Goal: Information Seeking & Learning: Compare options

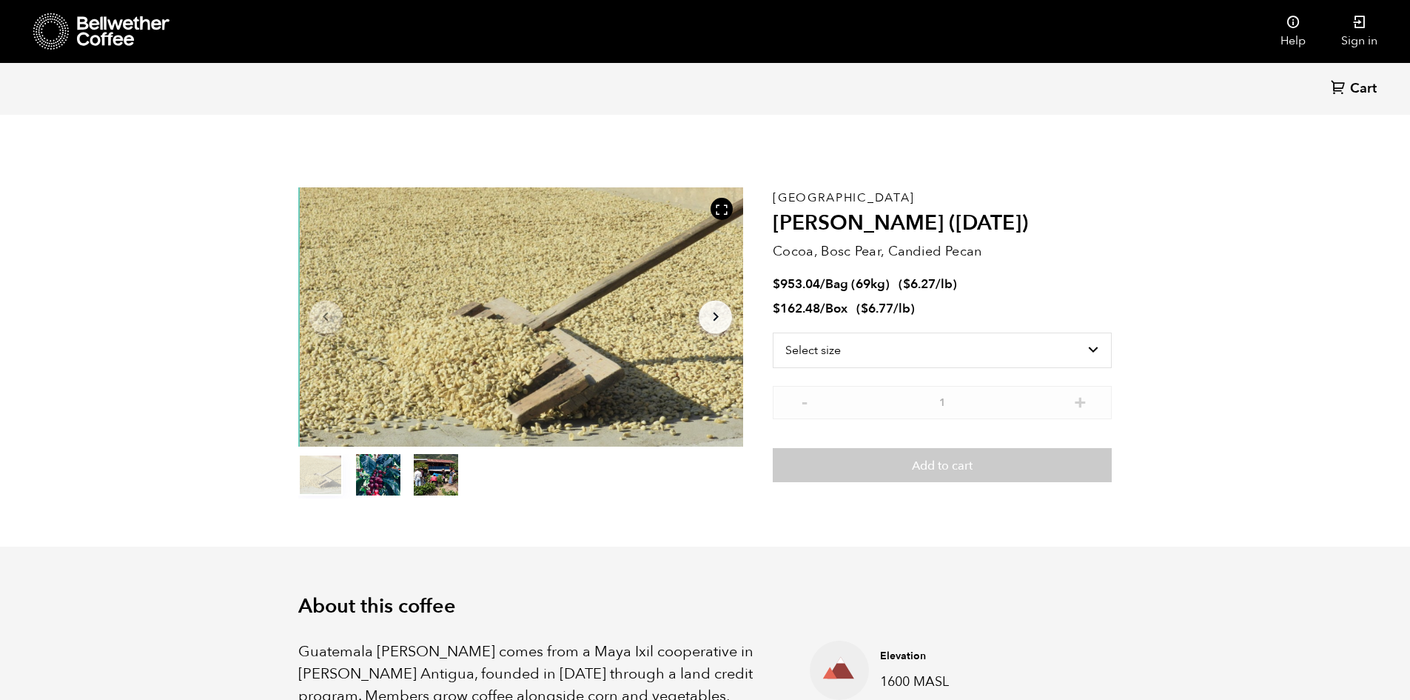
scroll to position [644, 788]
drag, startPoint x: 915, startPoint y: 312, endPoint x: 776, endPoint y: 312, distance: 139.2
click at [776, 312] on span "$ 162.48 / Box ( $ 6.77 /lb )" at bounding box center [844, 309] width 142 height 16
click at [923, 306] on li "$ 162.48 / Box ( $ 6.77 /lb )" at bounding box center [942, 309] width 339 height 17
drag, startPoint x: 784, startPoint y: 284, endPoint x: 800, endPoint y: 284, distance: 15.5
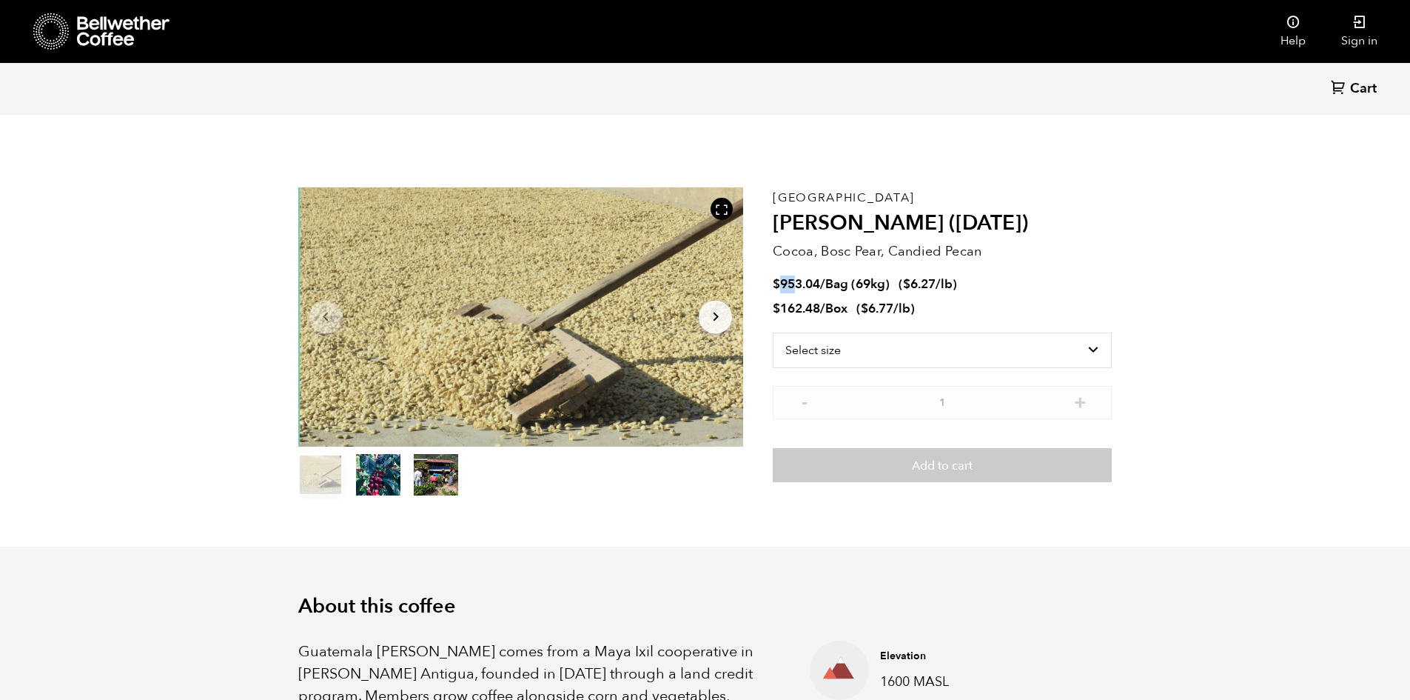
click at [800, 284] on bdi "$ 953.04" at bounding box center [796, 283] width 47 height 17
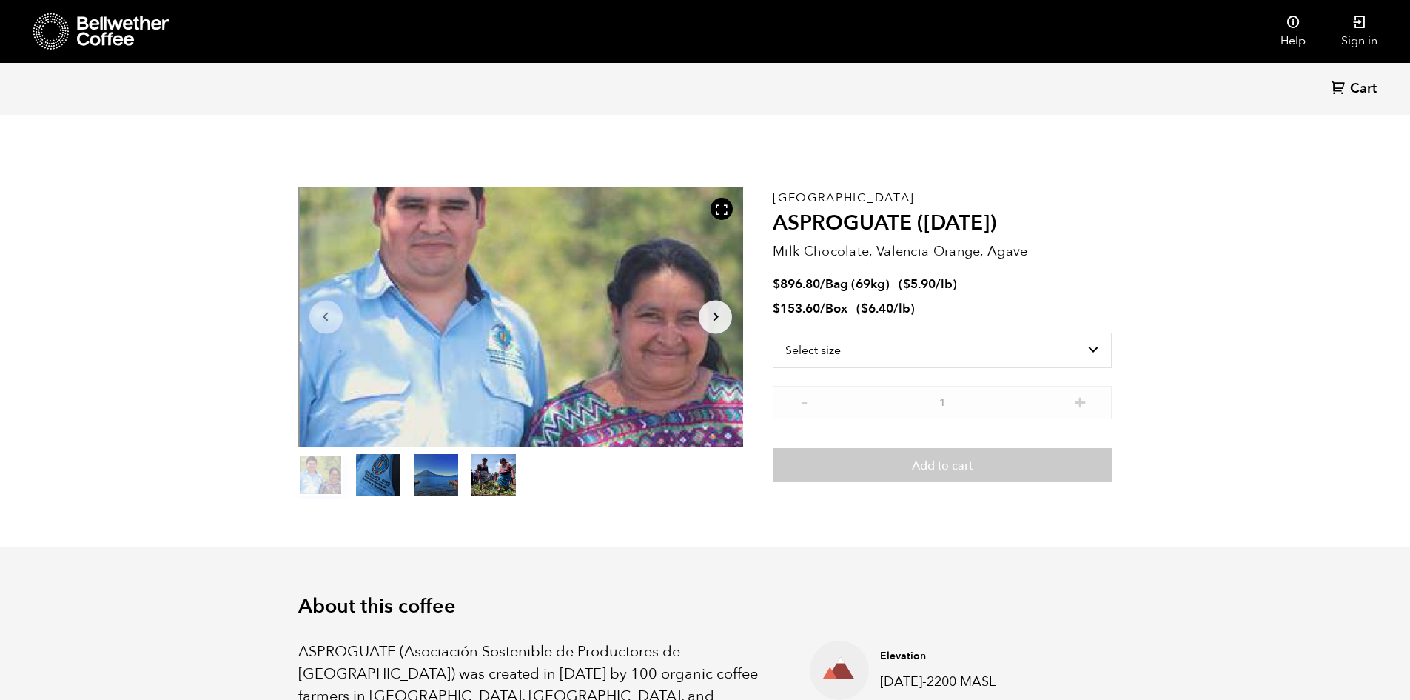
scroll to position [644, 788]
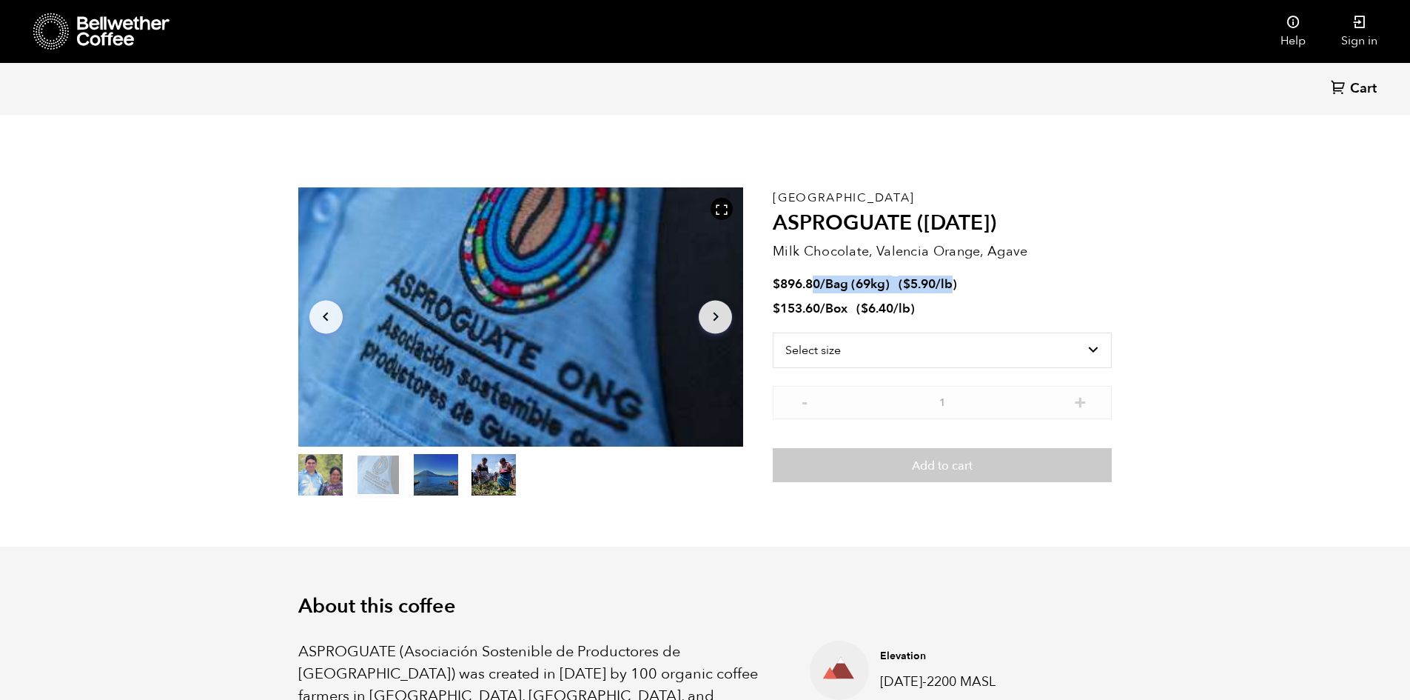
drag, startPoint x: 899, startPoint y: 284, endPoint x: 808, endPoint y: 284, distance: 90.3
click at [808, 284] on span "$ 896.80 / Bag (69kg) ( $ 5.90 /lb )" at bounding box center [865, 284] width 184 height 16
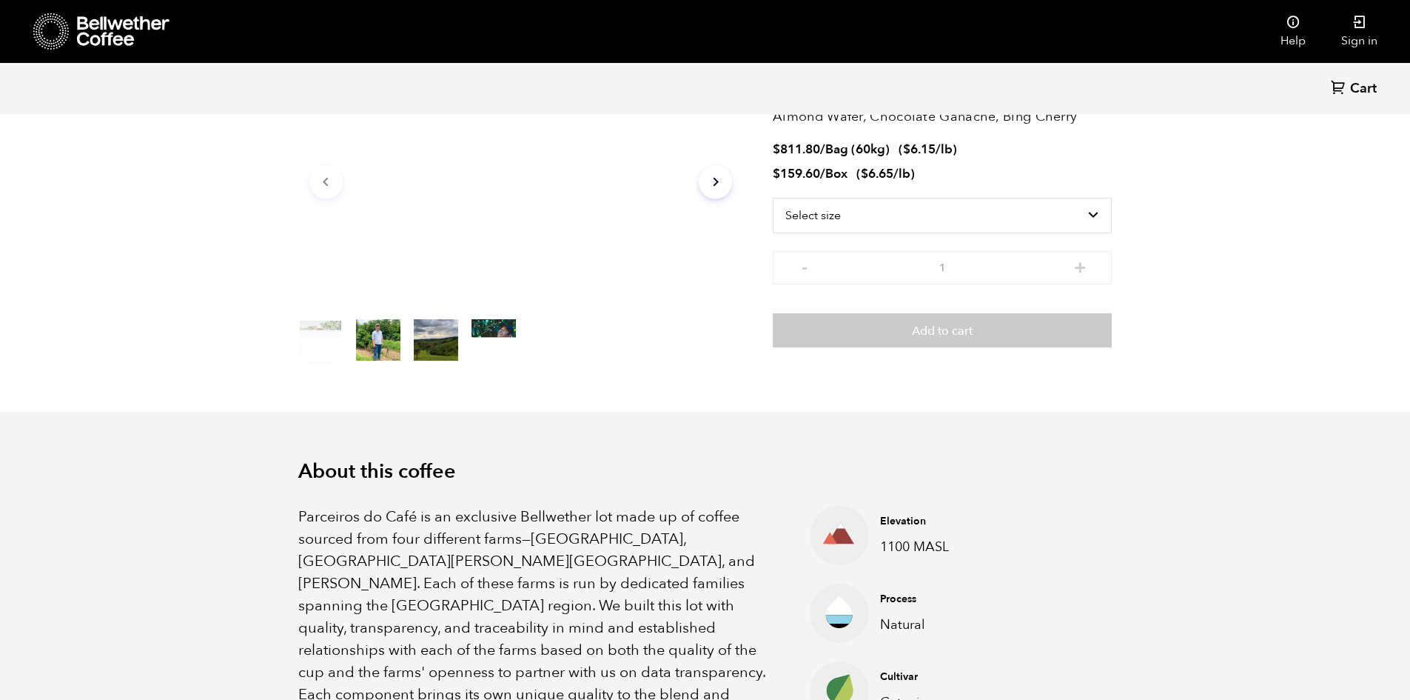
scroll to position [148, 0]
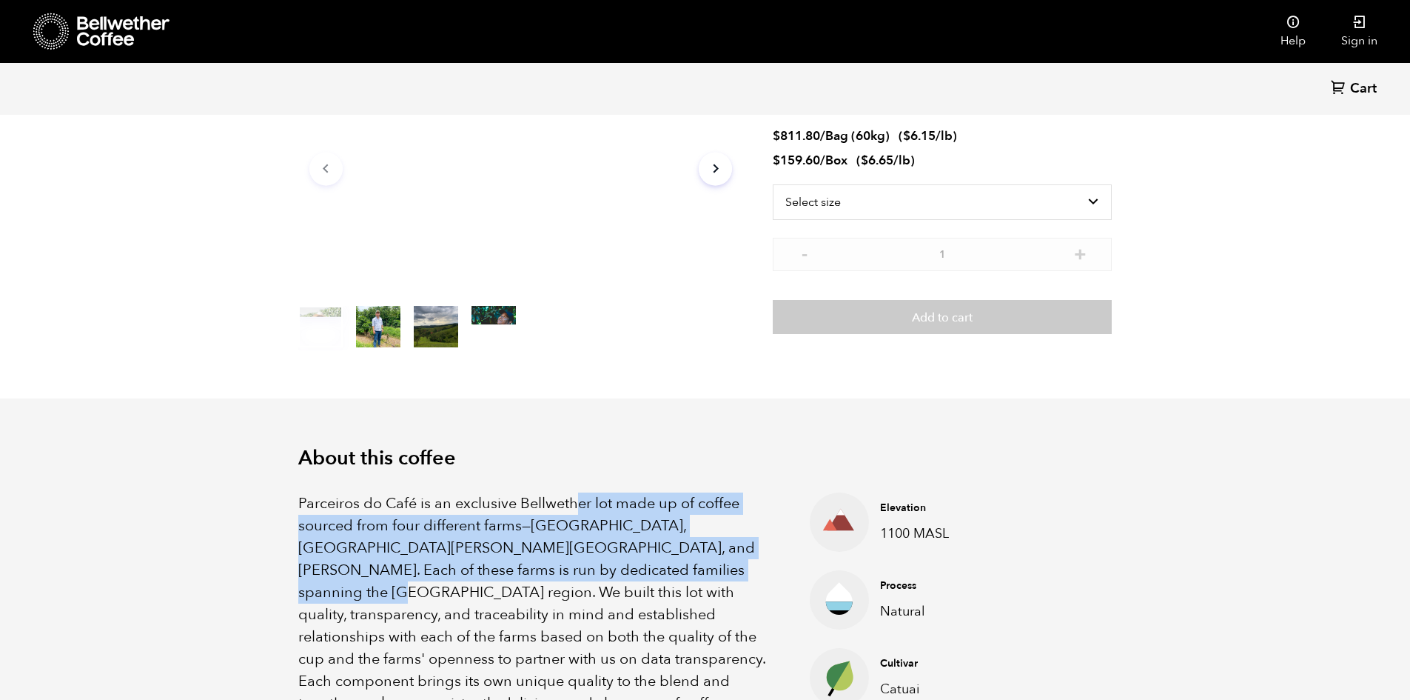
drag, startPoint x: 585, startPoint y: 501, endPoint x: 652, endPoint y: 572, distance: 97.9
click at [652, 572] on p "Parceiros do Café is an exclusive Bellwether lot made up of coffee sourced from…" at bounding box center [535, 603] width 475 height 222
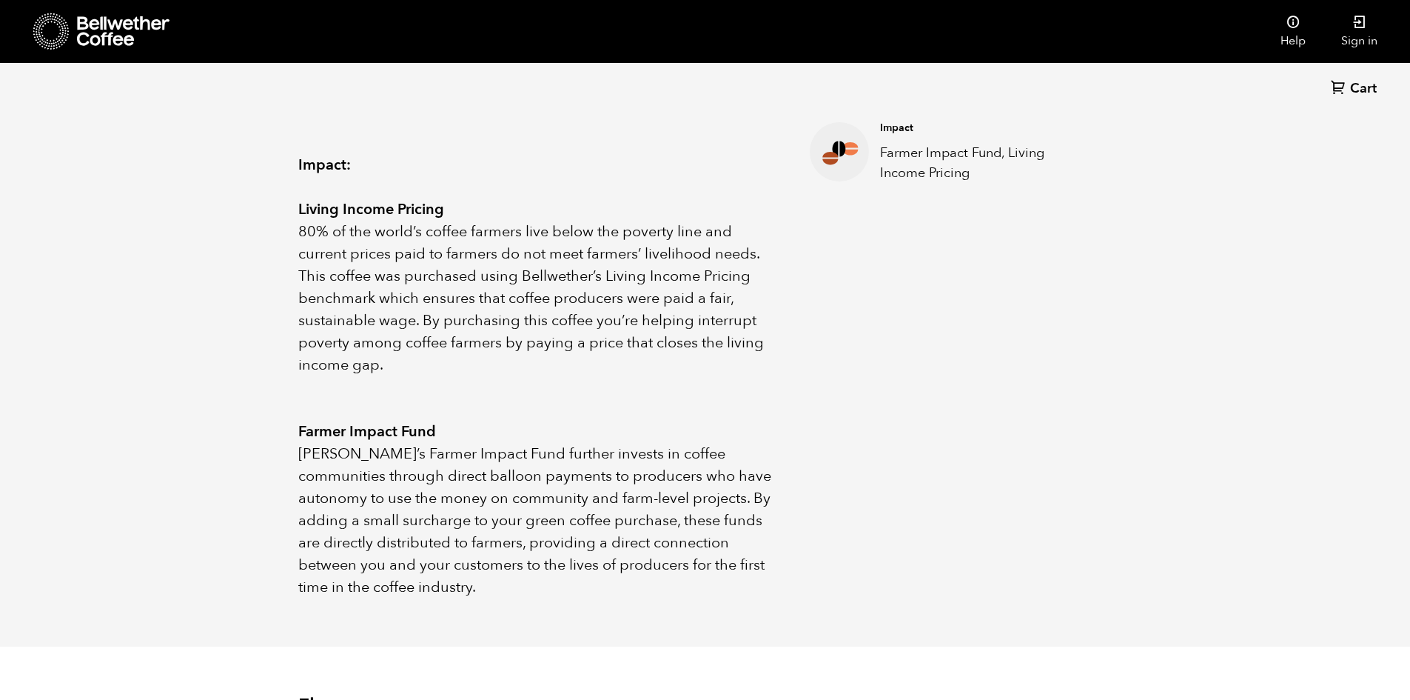
scroll to position [814, 0]
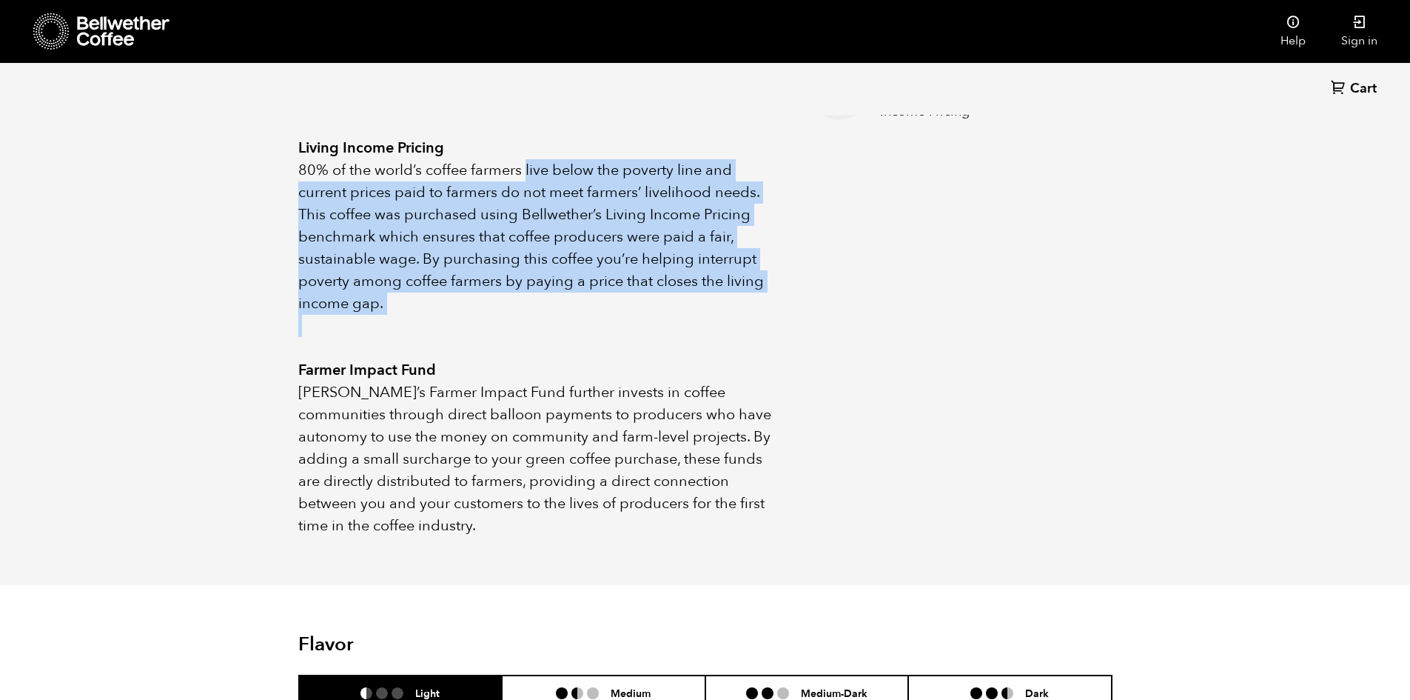
drag, startPoint x: 615, startPoint y: 149, endPoint x: 482, endPoint y: 309, distance: 208.2
click at [482, 303] on div "Parceiros do Café is an exclusive Bellwether lot made up of coffee sourced from…" at bounding box center [535, 181] width 475 height 711
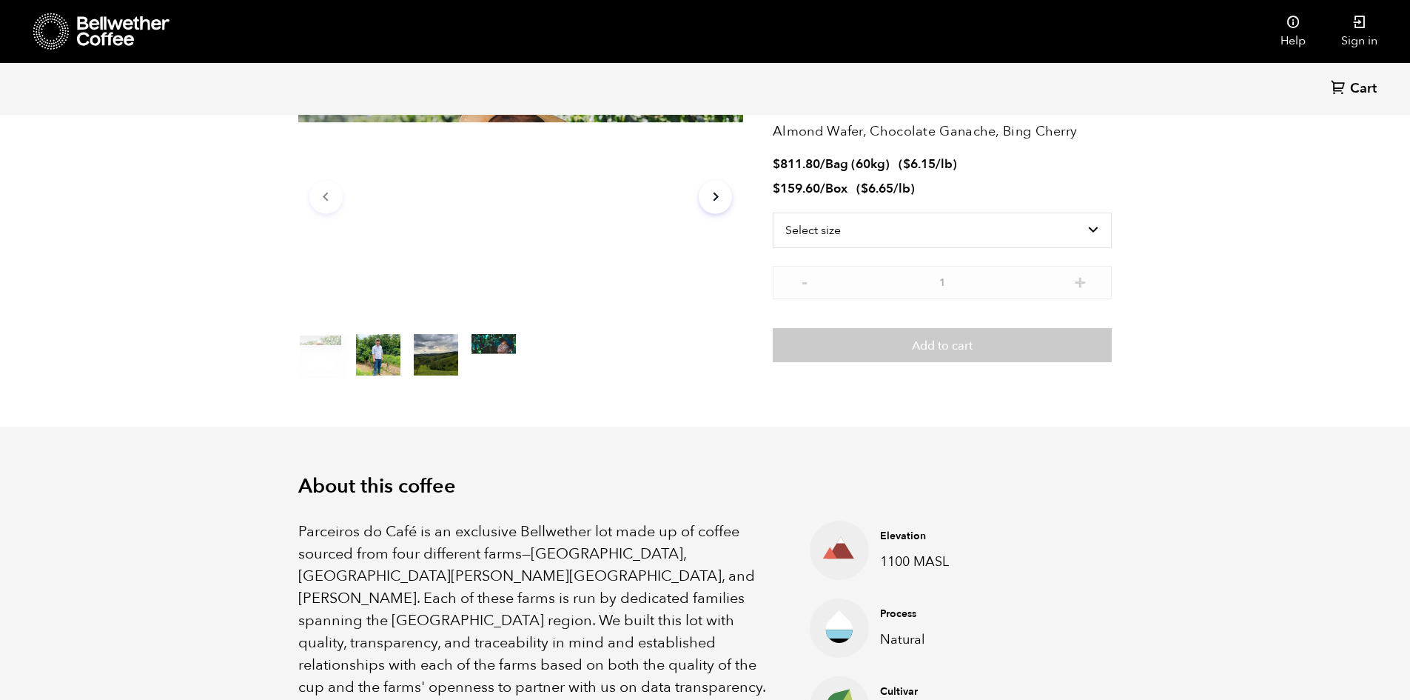
scroll to position [0, 0]
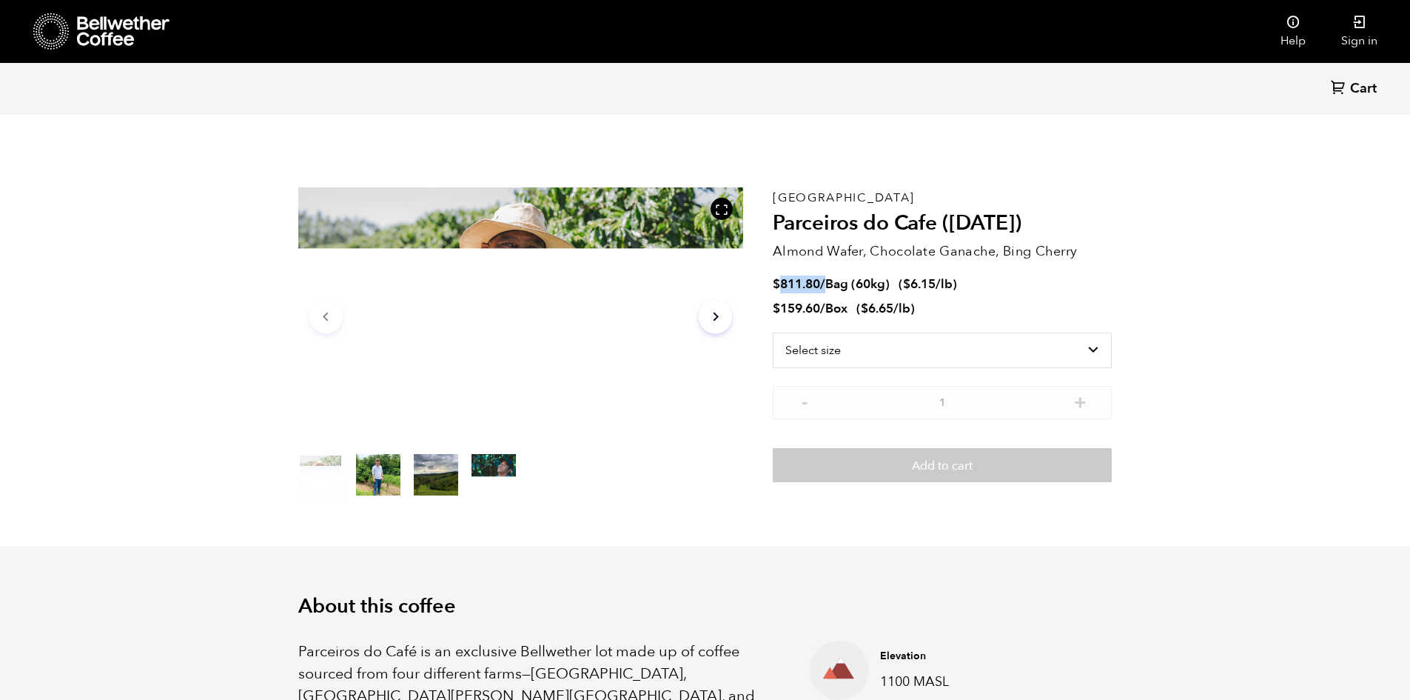
drag, startPoint x: 784, startPoint y: 284, endPoint x: 827, endPoint y: 282, distance: 43.0
click at [827, 282] on span "$ 811.80 / Bag (60kg)" at bounding box center [833, 283] width 120 height 17
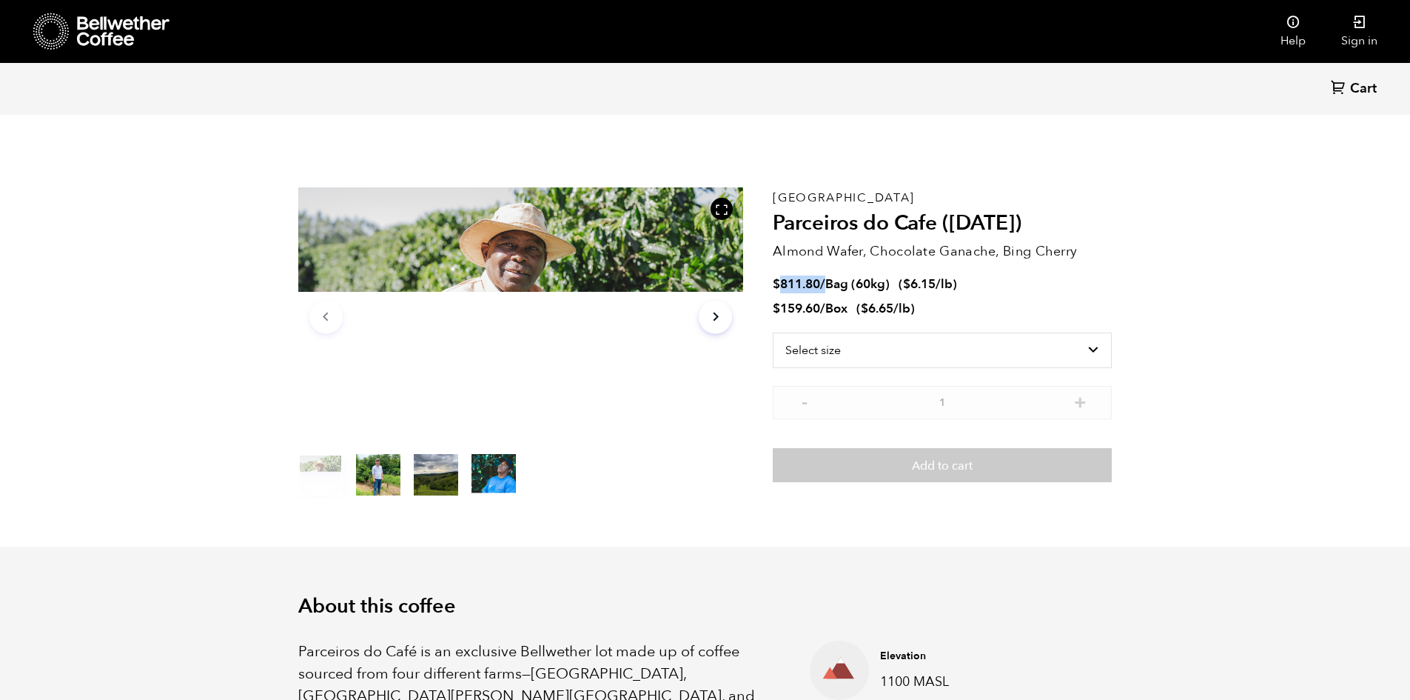
click at [446, 480] on button "item 2" at bounding box center [436, 477] width 44 height 41
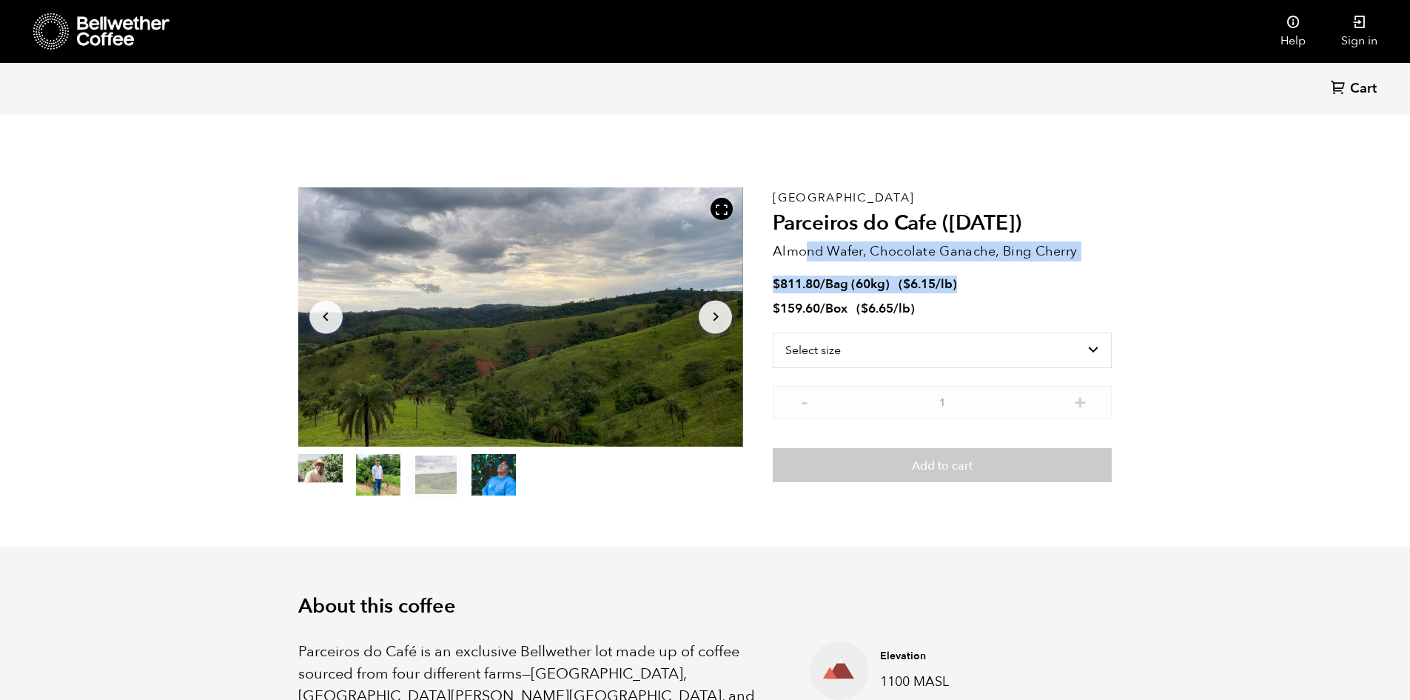
drag, startPoint x: 839, startPoint y: 246, endPoint x: 1072, endPoint y: 262, distance: 233.8
click at [1072, 262] on div "Brazil Parceiros do Cafe (APR 25) Almond Wafer, Chocolate Ganache, Bing Cherry …" at bounding box center [942, 342] width 339 height 311
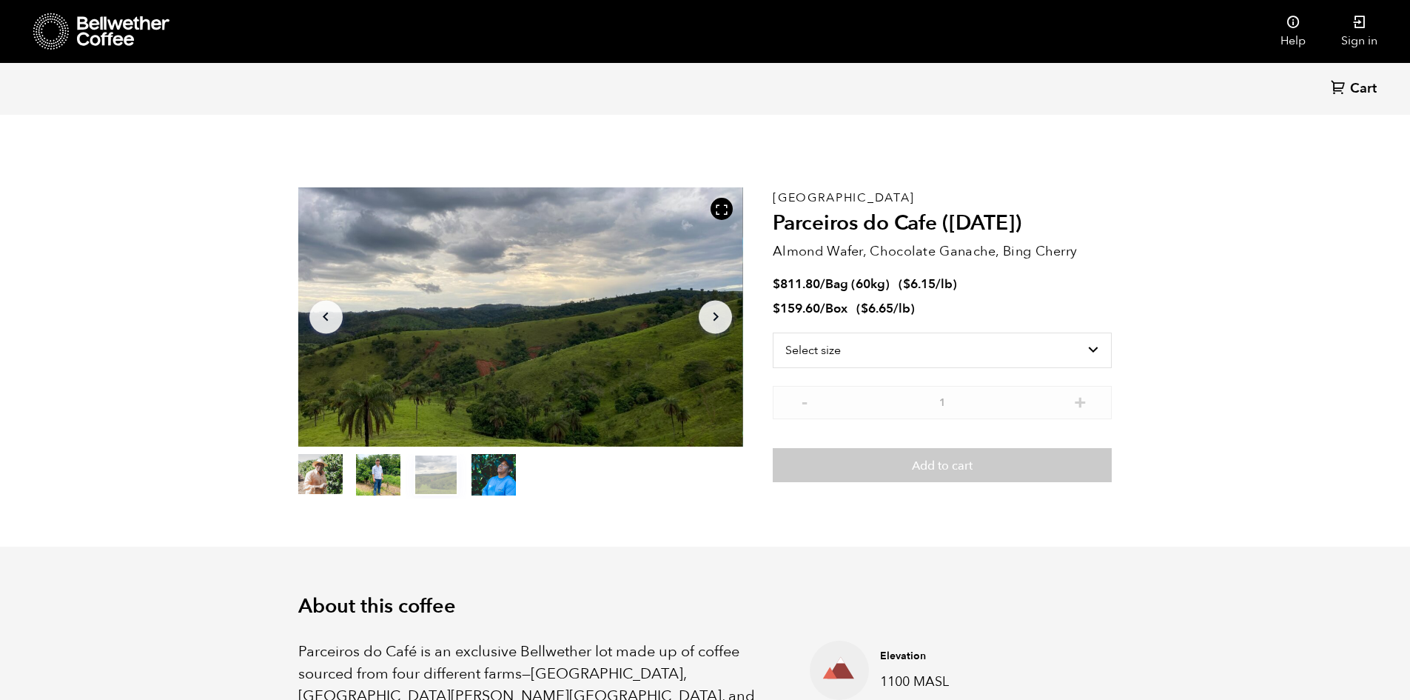
click at [1063, 301] on li "$ 159.60 / Box ( $ 6.65 /lb )" at bounding box center [942, 309] width 339 height 17
